Goal: Information Seeking & Learning: Learn about a topic

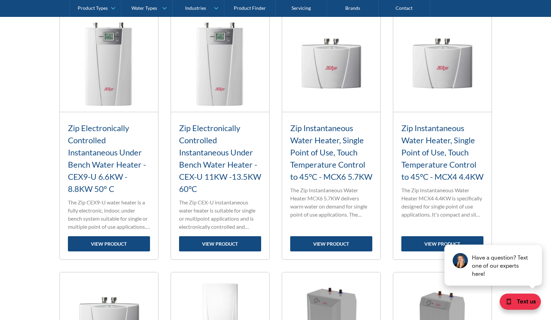
scroll to position [759, 0]
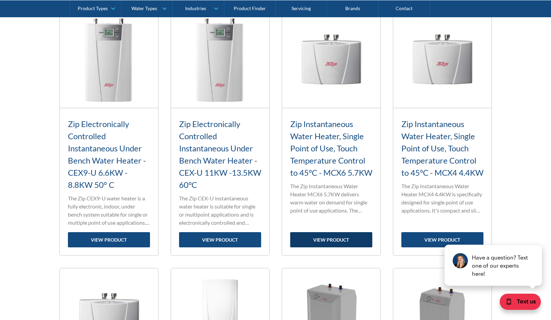
click at [344, 242] on link "view product" at bounding box center [331, 239] width 82 height 15
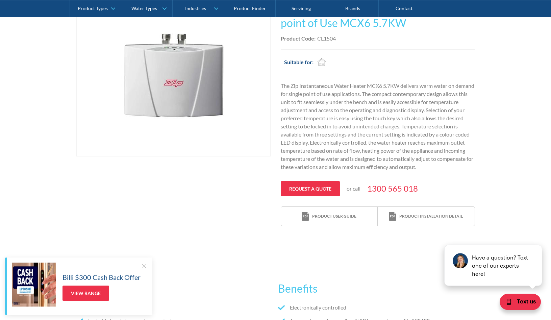
scroll to position [172, 0]
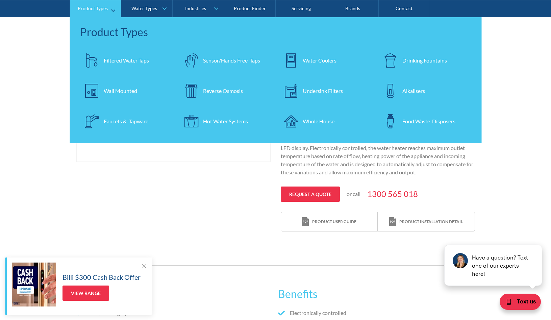
click at [227, 119] on div "Hot Water Systems" at bounding box center [225, 121] width 45 height 8
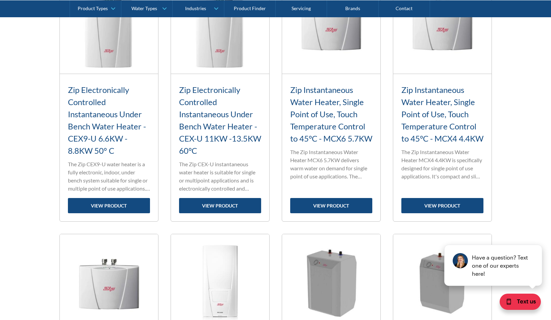
scroll to position [793, 0]
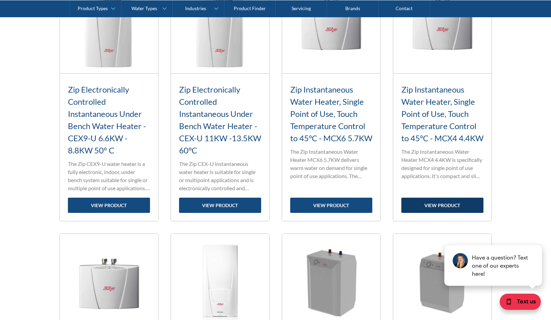
click at [451, 205] on link "view product" at bounding box center [443, 205] width 82 height 15
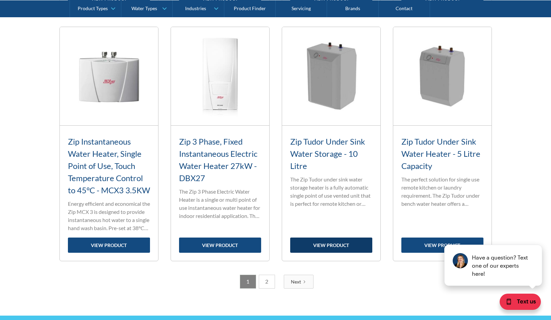
click at [344, 253] on link "view product" at bounding box center [331, 245] width 82 height 15
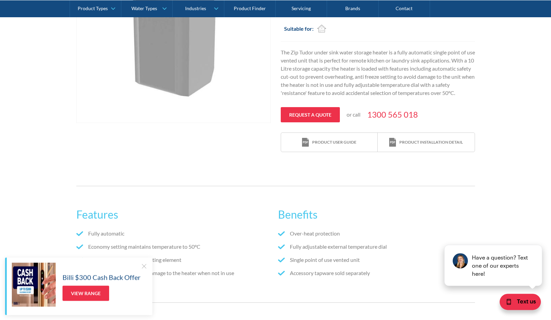
scroll to position [207, 0]
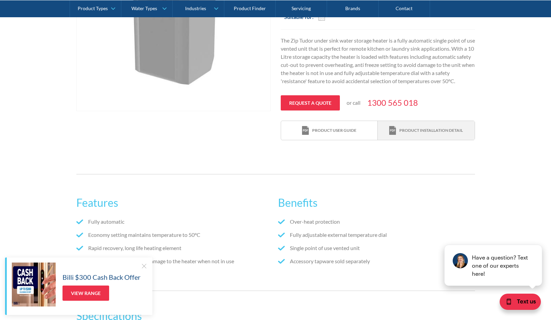
click at [434, 134] on div "Product installation detail" at bounding box center [432, 130] width 64 height 6
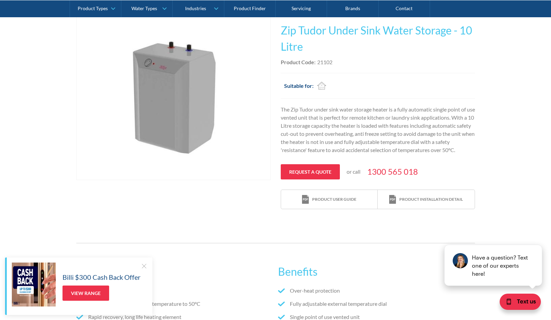
scroll to position [0, 0]
